Goal: Check status: Check status

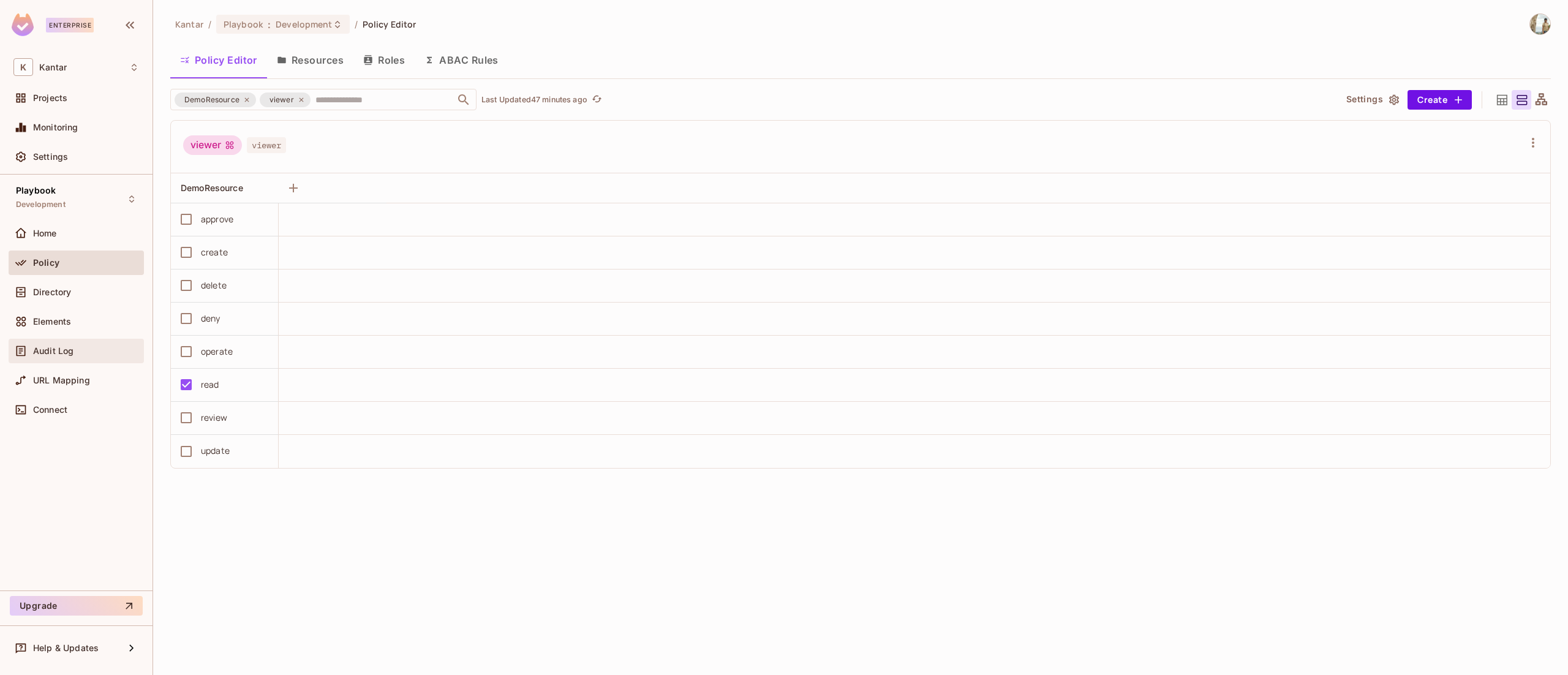
click at [104, 345] on div "Audit Log" at bounding box center [76, 350] width 125 height 15
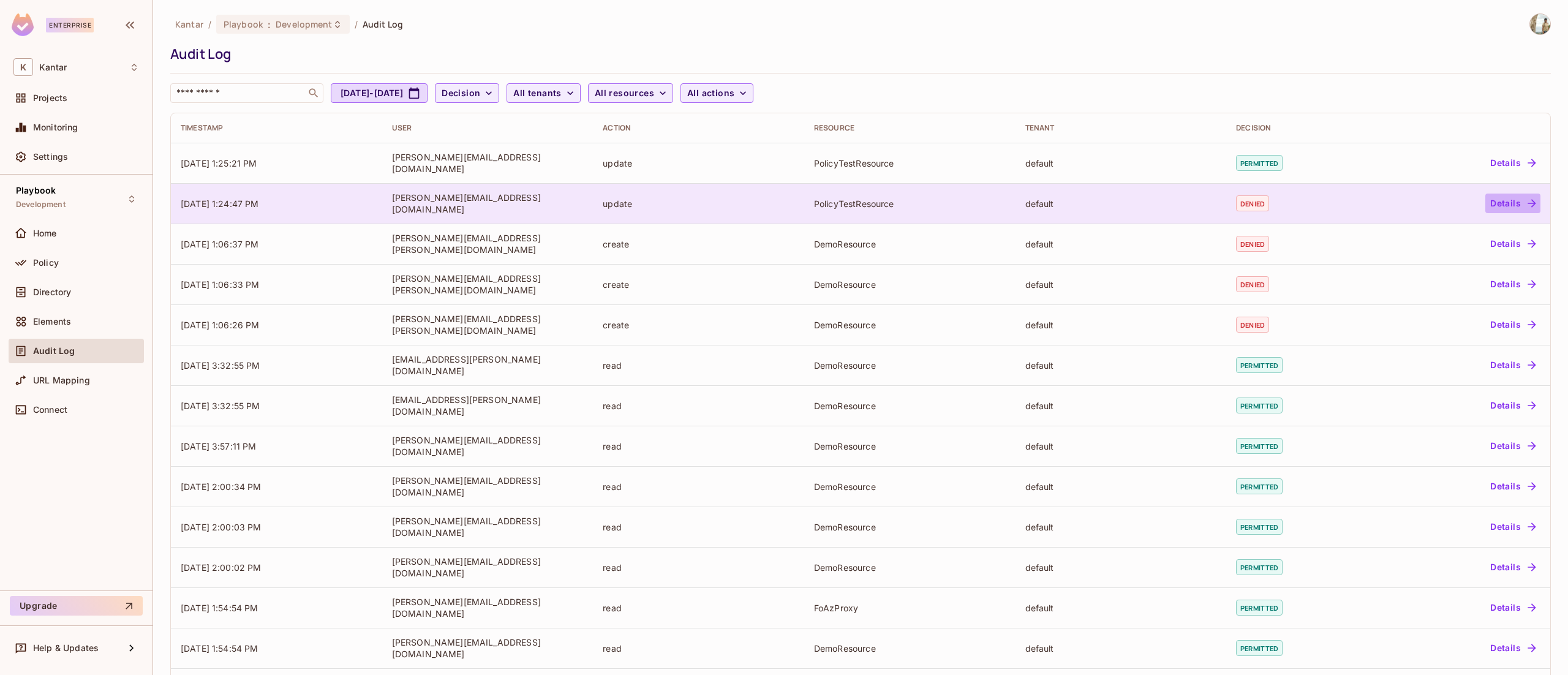
click at [1488, 205] on button "Details" at bounding box center [1513, 203] width 55 height 20
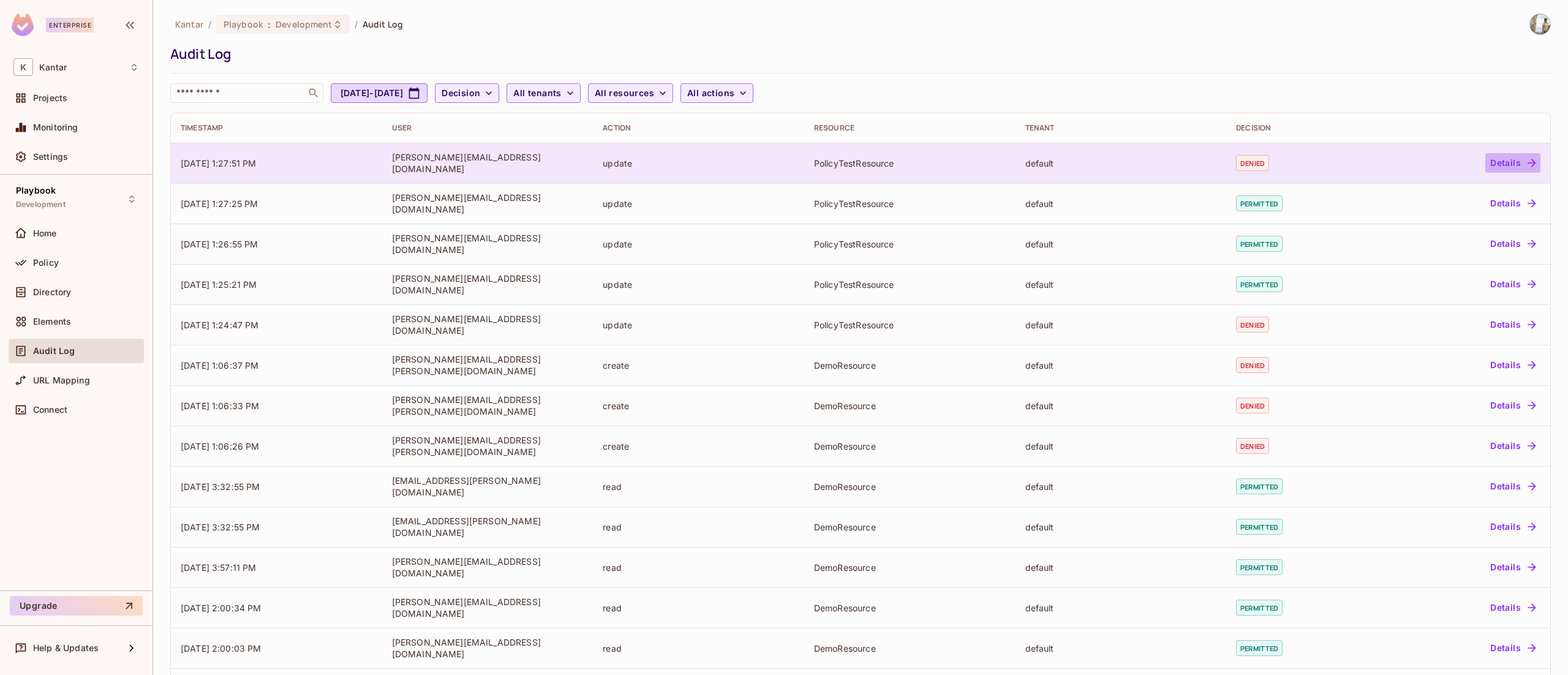
click at [1503, 159] on button "Details" at bounding box center [1513, 163] width 55 height 20
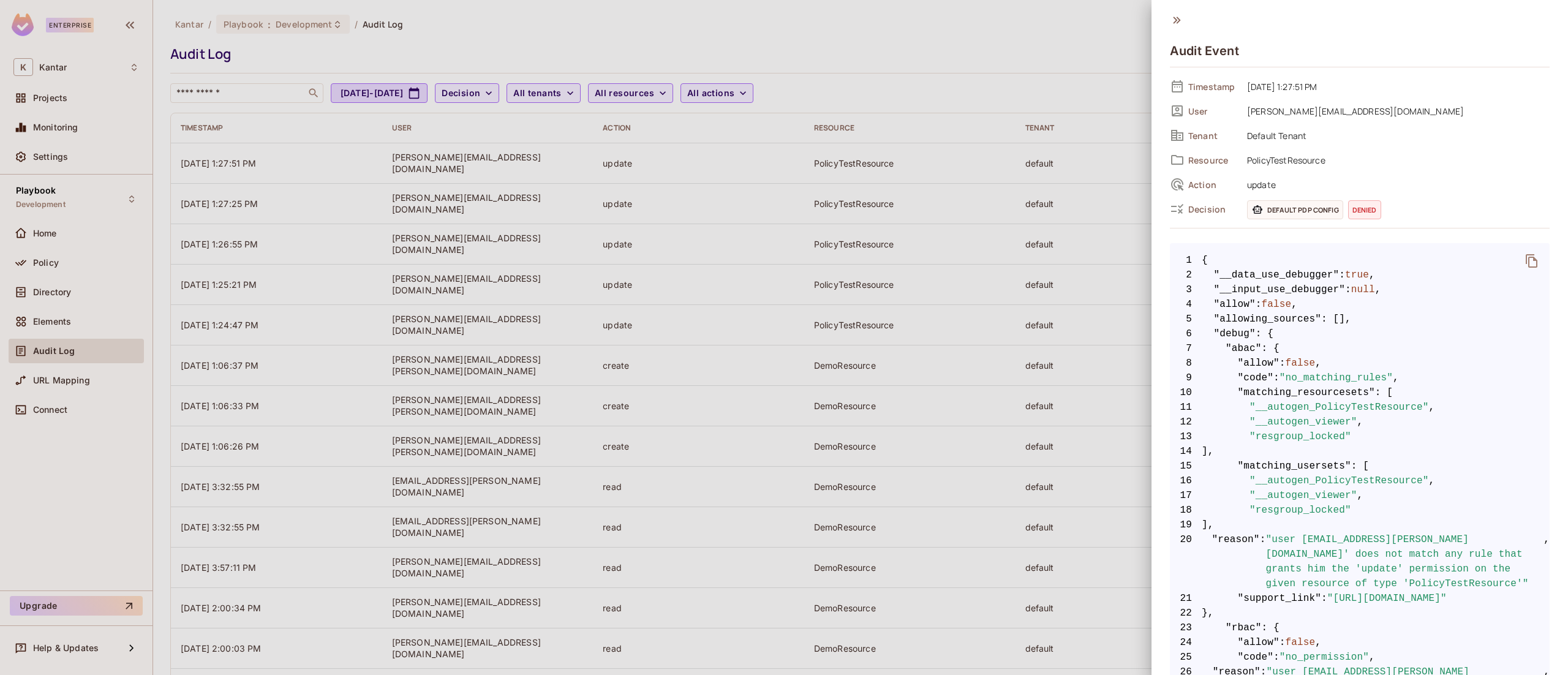
click at [329, 65] on div at bounding box center [784, 337] width 1568 height 675
